Goal: Download file/media

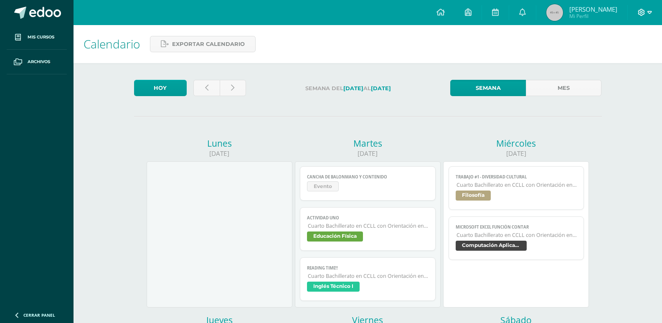
click at [651, 13] on icon at bounding box center [649, 12] width 5 height 3
click at [625, 54] on span "Cerrar sesión" at bounding box center [624, 57] width 38 height 8
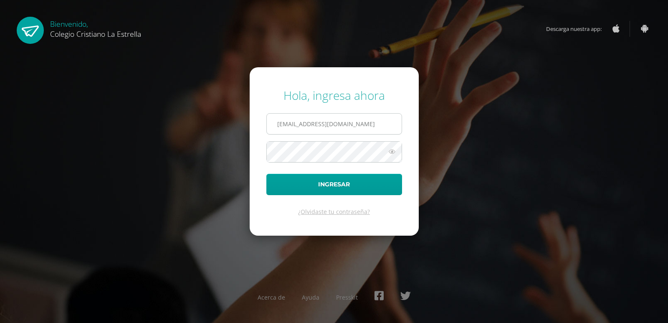
click at [351, 129] on input "2021328@laestrella.edu.gt" at bounding box center [334, 124] width 135 height 20
type input "2021207@laestrella.edu.gt"
click at [356, 184] on button "Ingresar" at bounding box center [335, 184] width 136 height 21
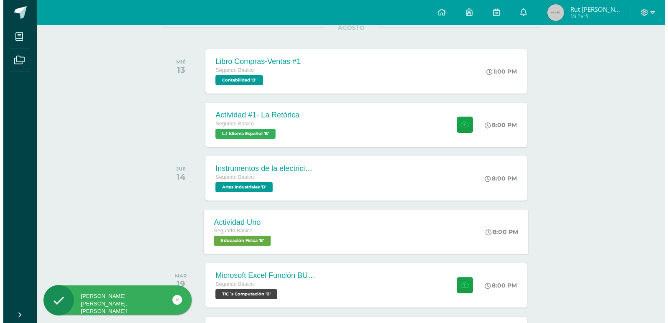
scroll to position [125, 0]
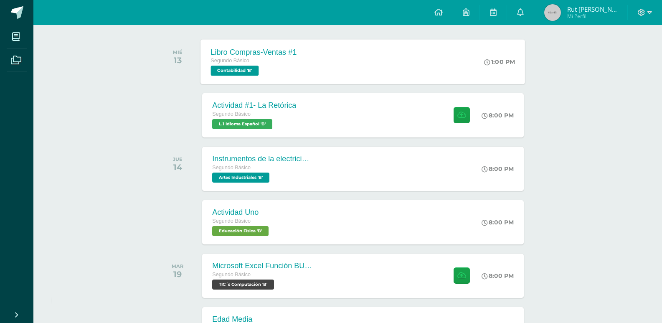
click at [248, 56] on div "Libro Compras-Ventas #1" at bounding box center [254, 52] width 86 height 9
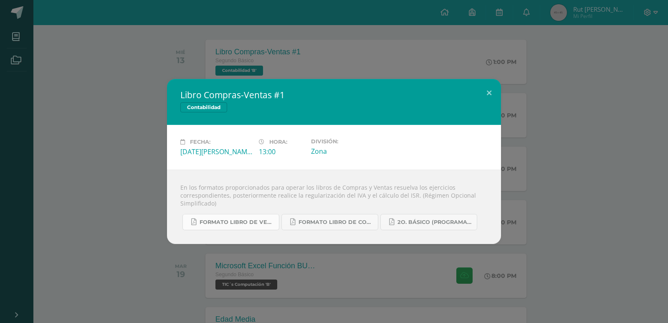
click at [214, 223] on span "Formato Libro de Ventas.pdf" at bounding box center [237, 222] width 75 height 7
click at [302, 221] on span "Formato Libro de Compras.pdf" at bounding box center [336, 222] width 75 height 7
